Goal: Information Seeking & Learning: Learn about a topic

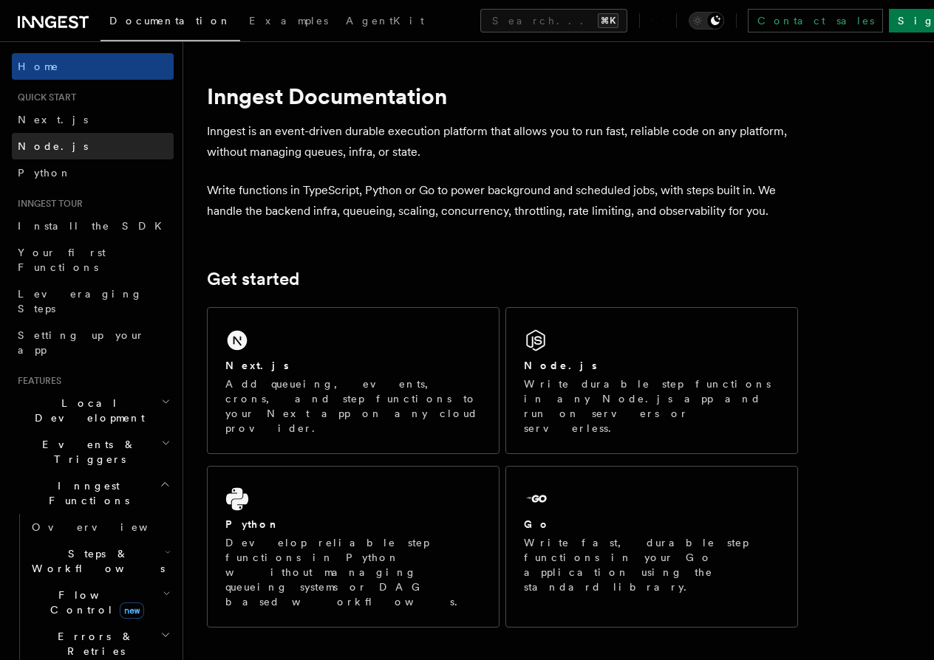
click at [112, 146] on link "Node.js" at bounding box center [93, 146] width 162 height 27
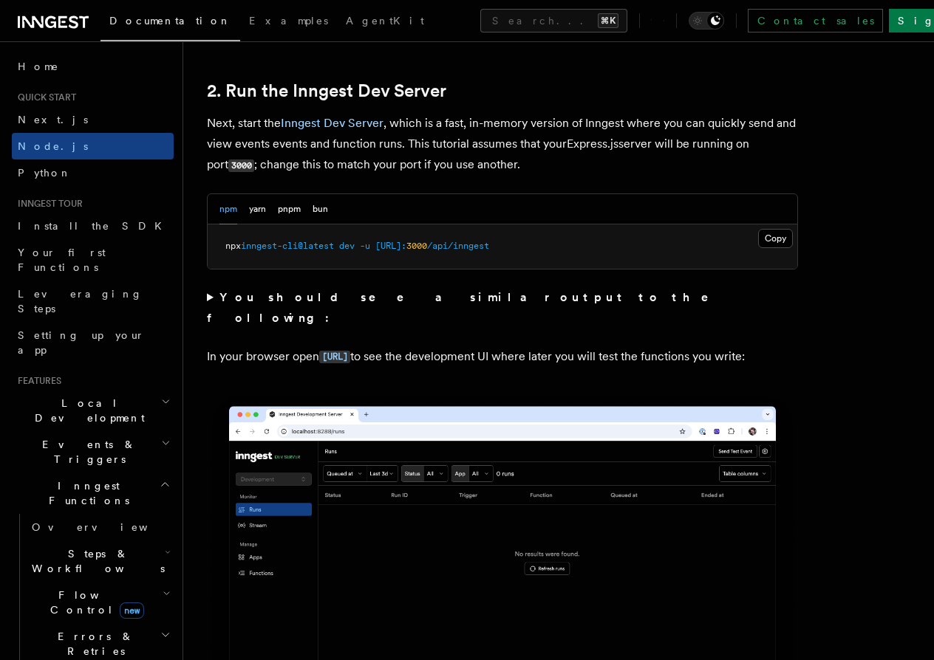
scroll to position [1134, 0]
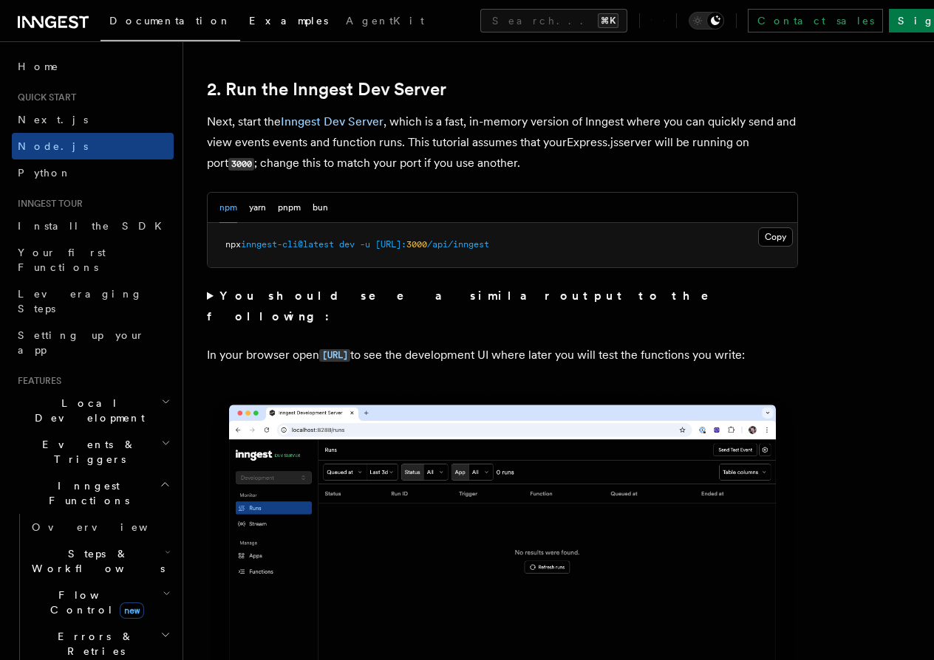
click at [249, 17] on span "Examples" at bounding box center [288, 21] width 79 height 12
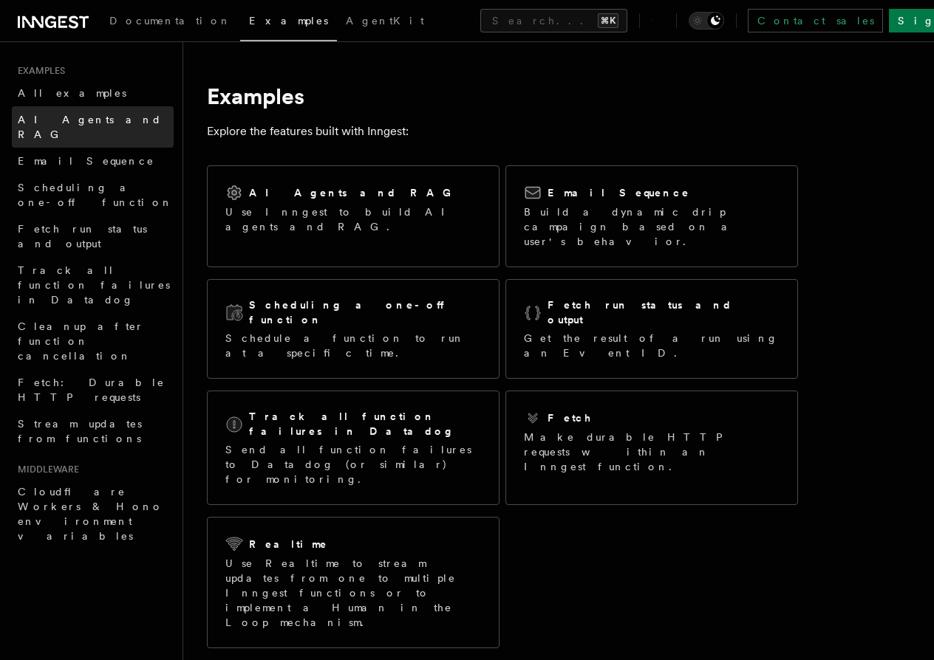
click at [150, 123] on link "AI Agents and RAG" at bounding box center [93, 126] width 162 height 41
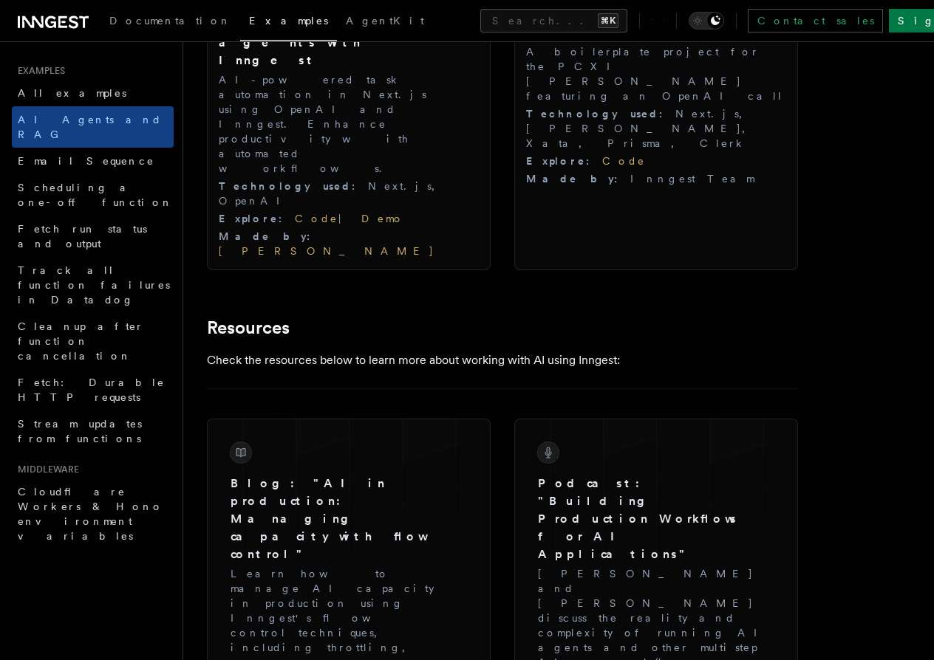
scroll to position [2043, 0]
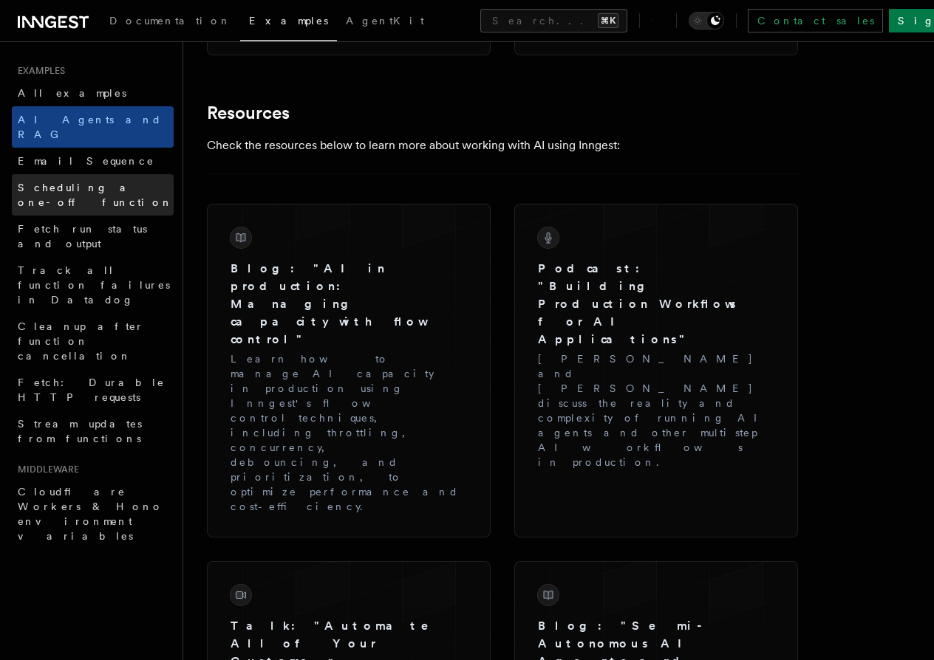
click at [145, 174] on link "Scheduling a one-off function" at bounding box center [93, 194] width 162 height 41
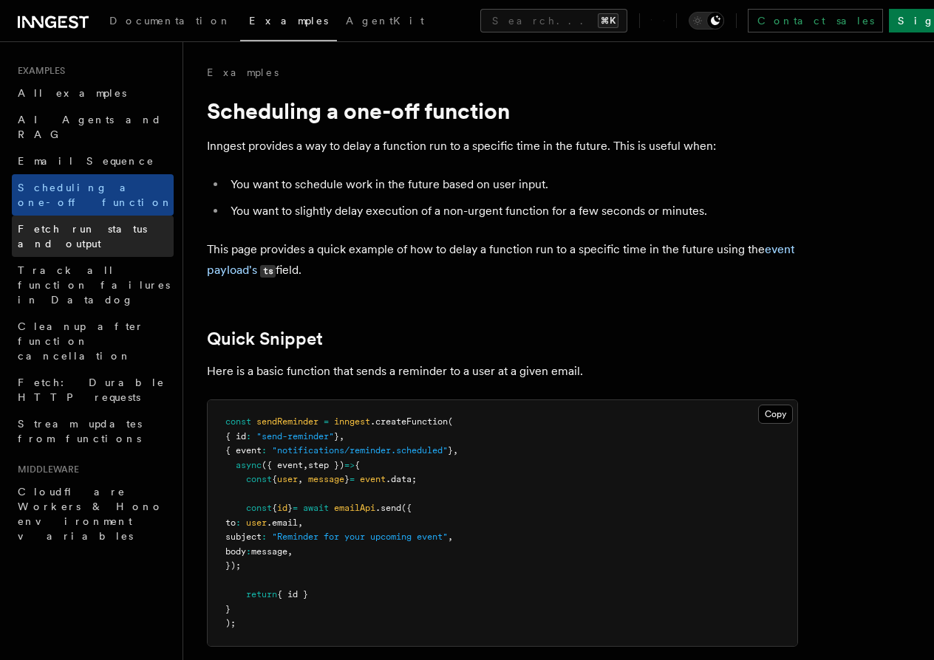
click at [154, 216] on link "Fetch run status and output" at bounding box center [93, 236] width 162 height 41
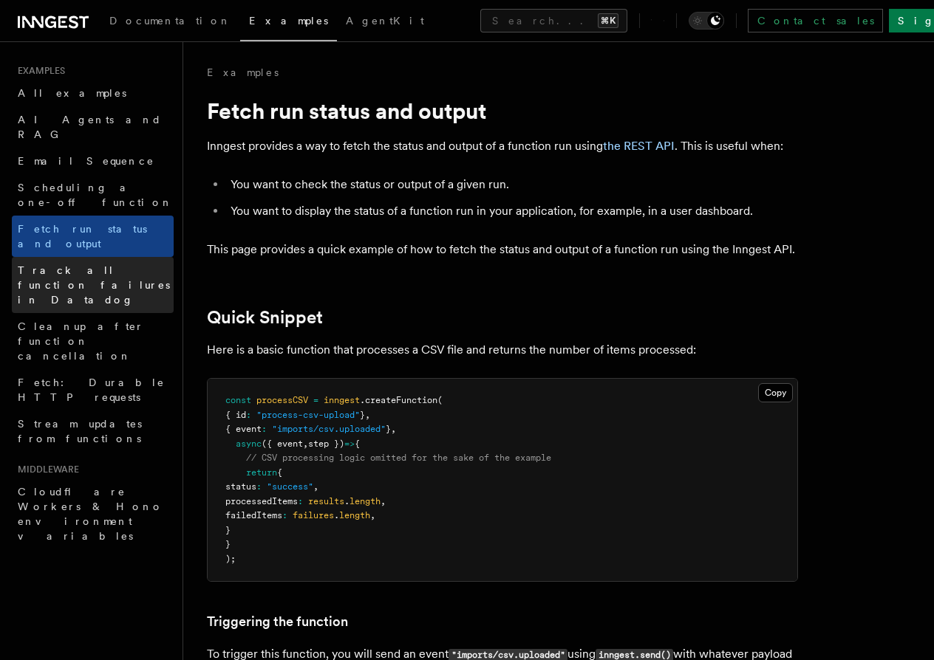
click at [131, 264] on span "Track all function failures in Datadog" at bounding box center [94, 284] width 152 height 41
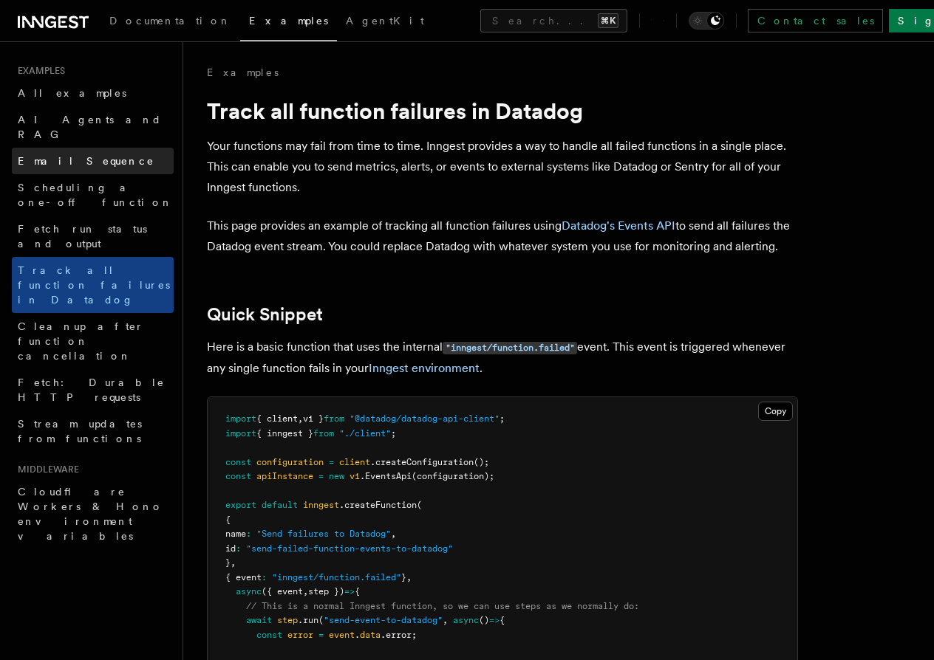
click at [131, 148] on link "Email Sequence" at bounding box center [93, 161] width 162 height 27
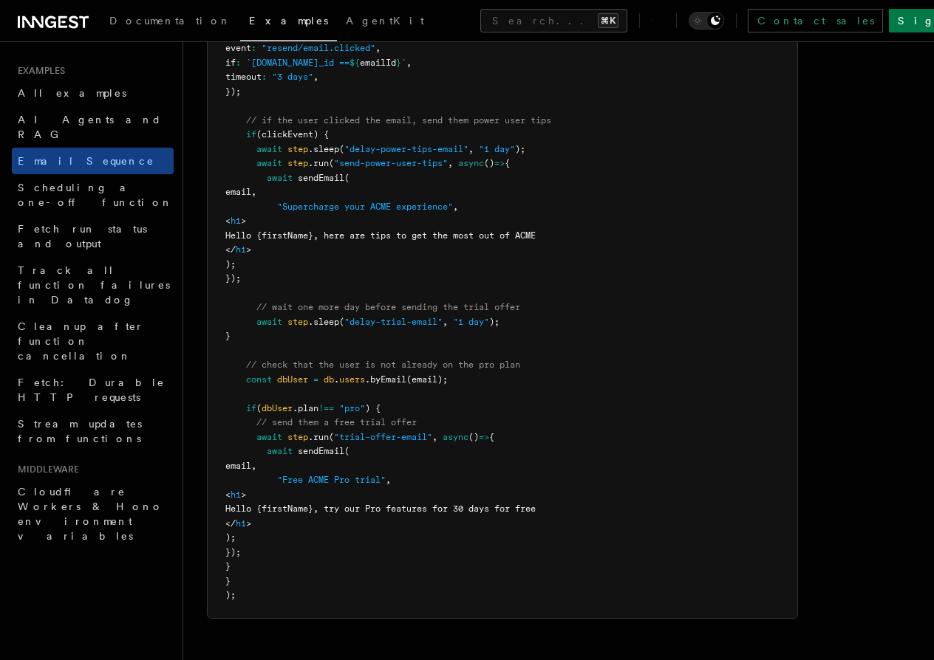
scroll to position [1140, 0]
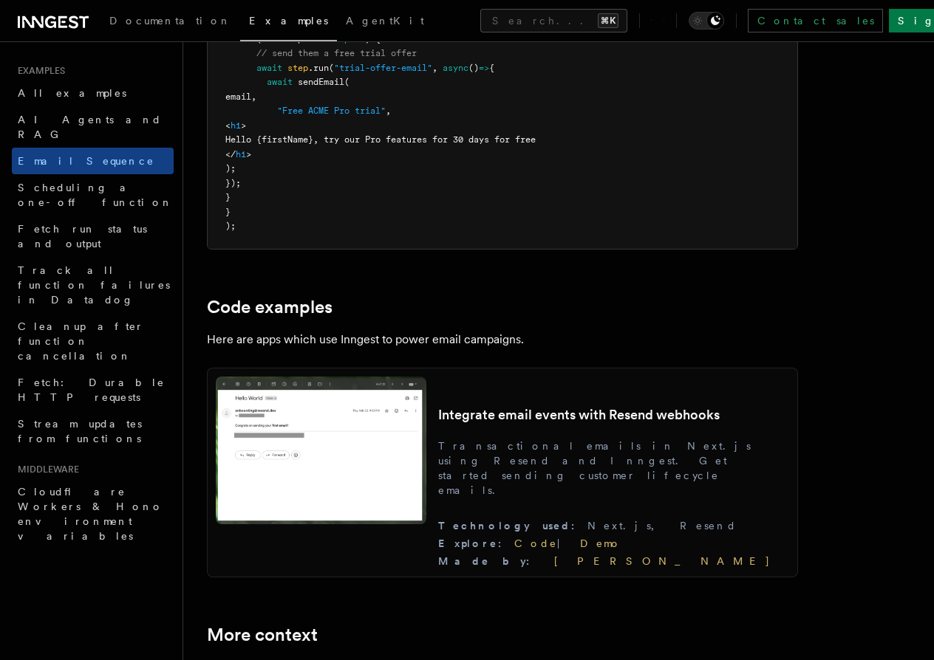
click at [249, 20] on span "Examples" at bounding box center [288, 21] width 79 height 12
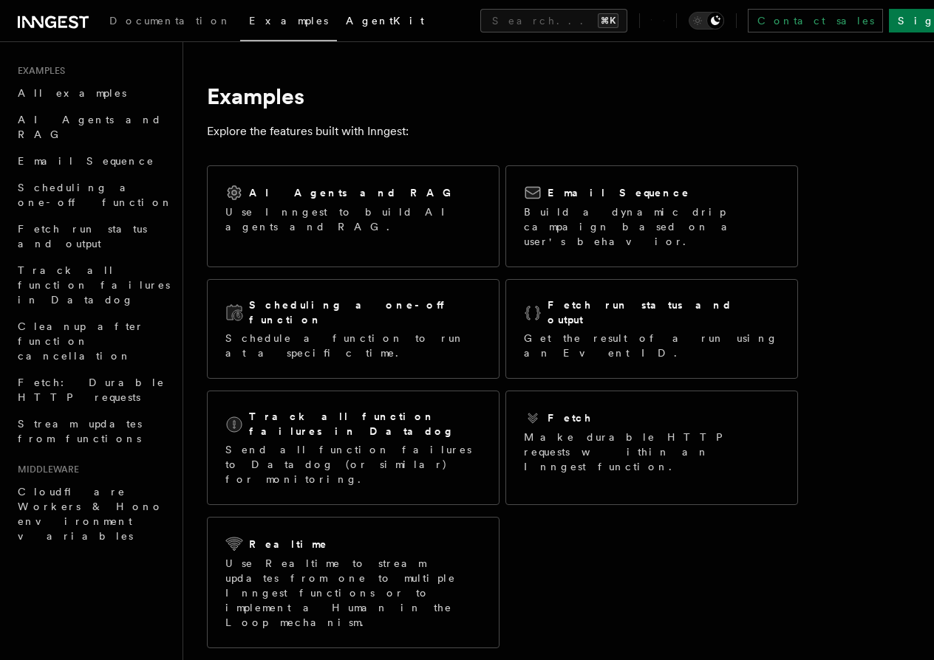
click at [337, 27] on link "AgentKit" at bounding box center [385, 21] width 96 height 35
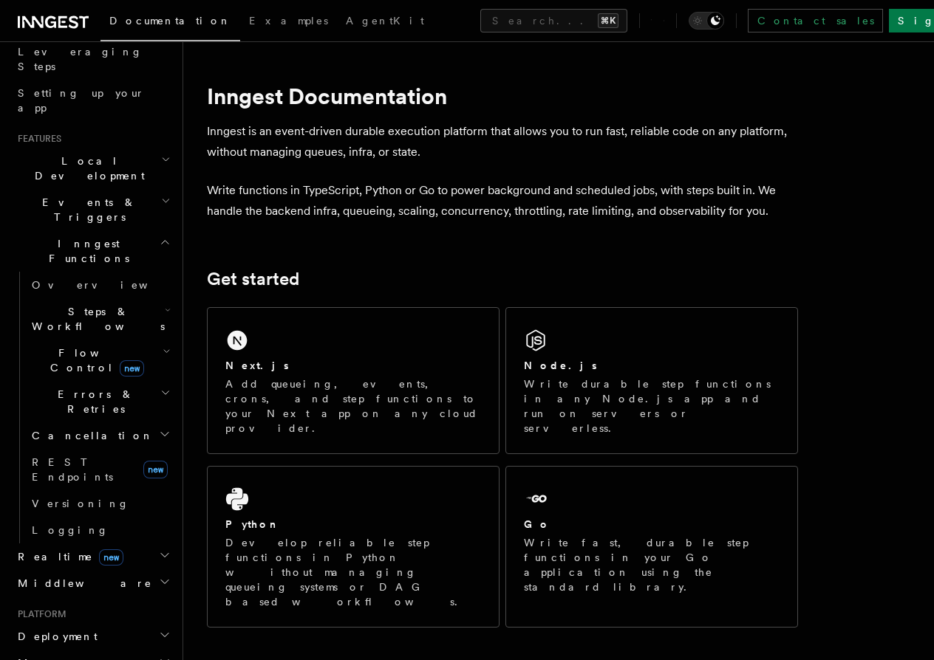
scroll to position [243, 0]
click at [144, 543] on h2 "Realtime new" at bounding box center [93, 556] width 162 height 27
click at [85, 24] on icon at bounding box center [53, 22] width 71 height 18
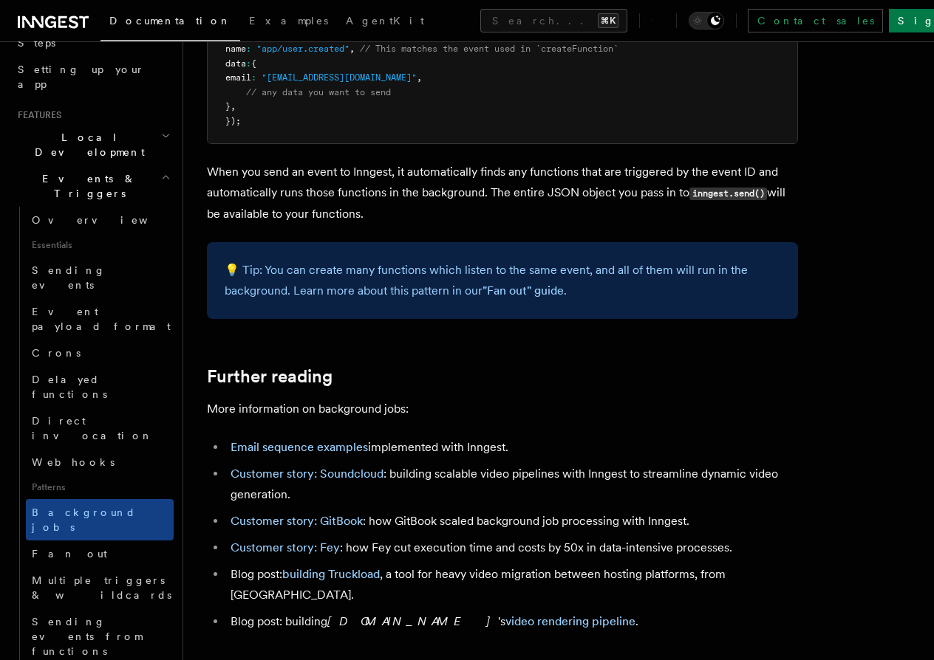
scroll to position [1394, 0]
